Goal: Task Accomplishment & Management: Use online tool/utility

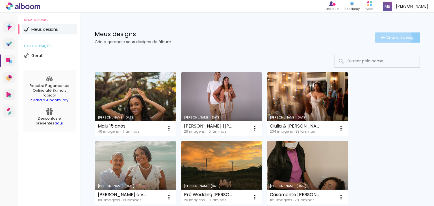
click at [380, 37] on iron-icon at bounding box center [382, 37] width 7 height 7
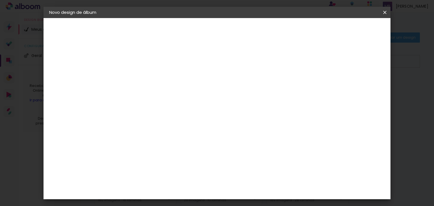
click at [142, 73] on input at bounding box center [142, 75] width 0 height 9
click at [142, 75] on input "Laisa e Elian" at bounding box center [142, 75] width 0 height 9
click at [142, 75] on input "Laisa & Elian" at bounding box center [142, 75] width 0 height 9
type input "Laisa & [PERSON_NAME] 1"
type paper-input "Laisa & [PERSON_NAME] 1"
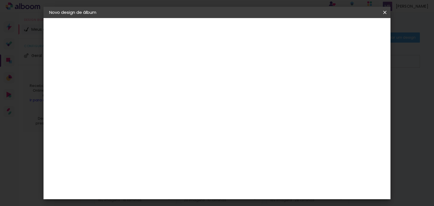
click at [0, 0] on slot "Avançar" at bounding box center [0, 0] width 0 height 0
click at [162, 162] on div "Conceitual Álbuns" at bounding box center [150, 166] width 24 height 9
click at [0, 0] on slot "Avançar" at bounding box center [0, 0] width 0 height 0
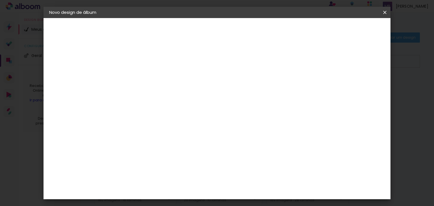
click at [180, 162] on span "20 × 20" at bounding box center [166, 169] width 26 height 15
click at [0, 0] on slot "Avançar" at bounding box center [0, 0] width 0 height 0
click at [264, 61] on div at bounding box center [261, 60] width 5 height 5
type paper-checkbox "on"
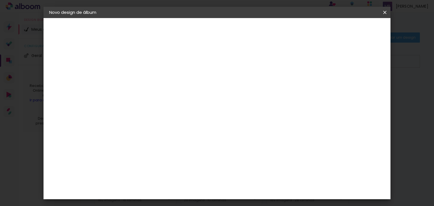
click at [296, 30] on span "Iniciar design" at bounding box center [283, 30] width 26 height 4
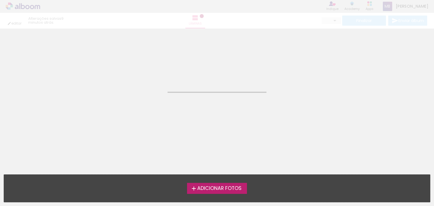
click at [218, 188] on span "Adicionar Fotos" at bounding box center [219, 188] width 44 height 5
click at [0, 0] on input "file" at bounding box center [0, 0] width 0 height 0
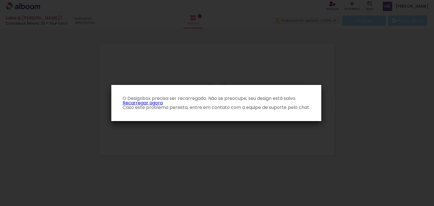
click at [130, 102] on link "Recarregar agora" at bounding box center [143, 103] width 40 height 6
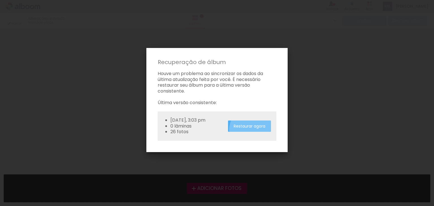
click at [253, 130] on paper-button "Restaurar agora" at bounding box center [249, 127] width 43 height 12
